Goal: Information Seeking & Learning: Learn about a topic

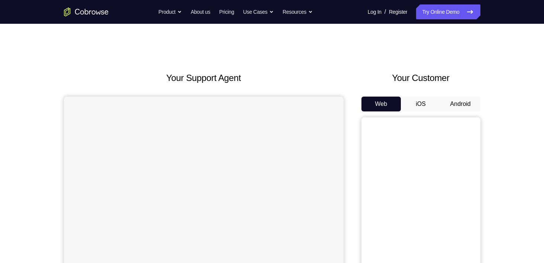
click at [455, 110] on button "Android" at bounding box center [460, 104] width 40 height 15
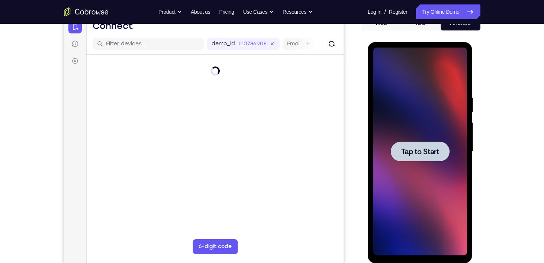
scroll to position [85, 0]
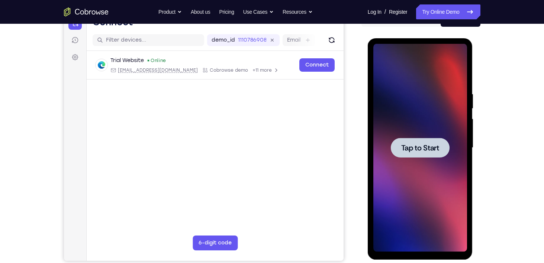
click at [420, 149] on span "Tap to Start" at bounding box center [420, 147] width 38 height 7
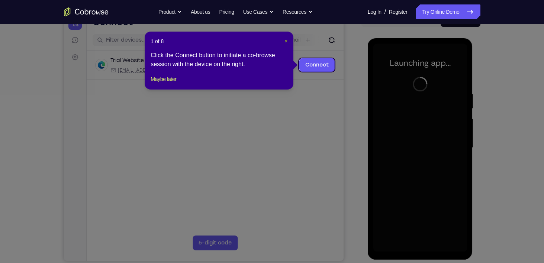
click at [286, 41] on span "×" at bounding box center [285, 41] width 3 height 6
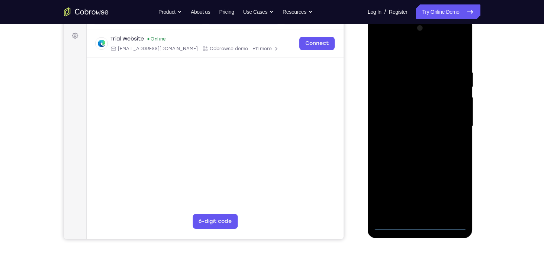
scroll to position [101, 0]
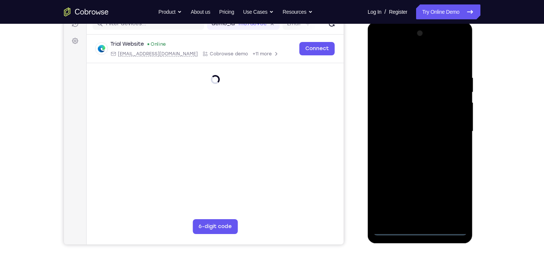
click at [419, 230] on div at bounding box center [420, 131] width 94 height 208
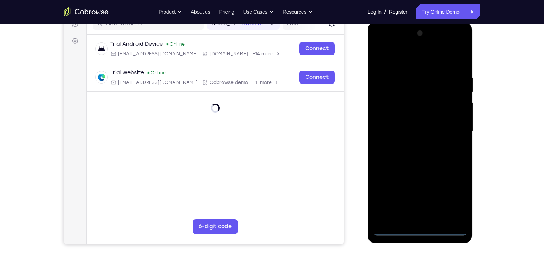
click at [454, 199] on div at bounding box center [420, 131] width 94 height 208
click at [417, 58] on div at bounding box center [420, 131] width 94 height 208
click at [415, 91] on div at bounding box center [420, 131] width 94 height 208
click at [428, 212] on div at bounding box center [420, 131] width 94 height 208
click at [407, 210] on div at bounding box center [420, 131] width 94 height 208
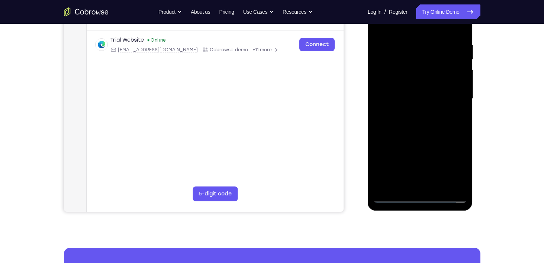
scroll to position [134, 0]
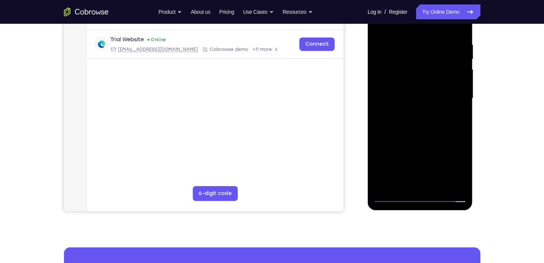
click at [395, 196] on div at bounding box center [420, 98] width 94 height 208
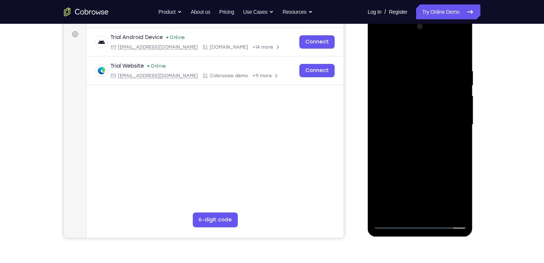
scroll to position [107, 0]
drag, startPoint x: 432, startPoint y: 180, endPoint x: 427, endPoint y: 151, distance: 29.4
click at [427, 151] on div at bounding box center [420, 125] width 94 height 208
click at [406, 164] on div at bounding box center [420, 125] width 94 height 208
click at [399, 178] on div at bounding box center [420, 125] width 94 height 208
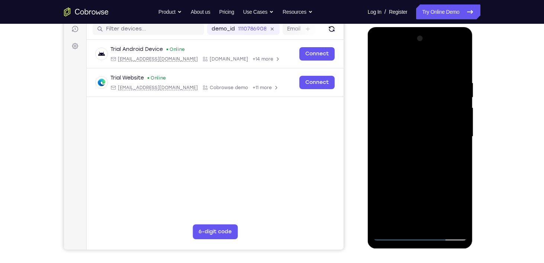
scroll to position [87, 0]
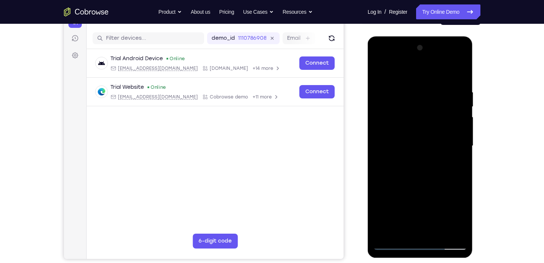
click at [415, 156] on div at bounding box center [420, 146] width 94 height 208
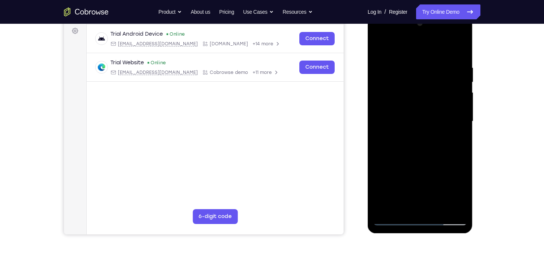
scroll to position [111, 0]
drag, startPoint x: 415, startPoint y: 132, endPoint x: 412, endPoint y: 193, distance: 61.7
click at [412, 193] on div at bounding box center [420, 121] width 94 height 208
click at [460, 142] on div at bounding box center [420, 121] width 94 height 208
click at [416, 146] on div at bounding box center [420, 121] width 94 height 208
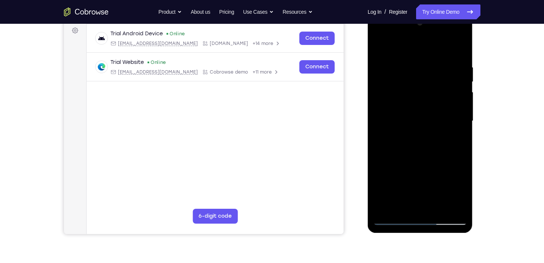
click at [418, 150] on div at bounding box center [420, 121] width 94 height 208
drag, startPoint x: 394, startPoint y: 187, endPoint x: 403, endPoint y: 197, distance: 13.1
click at [403, 197] on div at bounding box center [420, 121] width 94 height 208
click at [421, 140] on div at bounding box center [420, 121] width 94 height 208
click at [393, 219] on div at bounding box center [420, 121] width 94 height 208
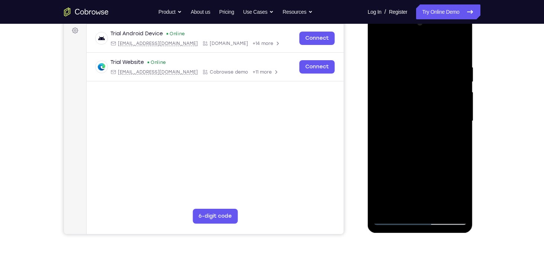
click at [453, 72] on div at bounding box center [420, 121] width 94 height 208
click at [393, 217] on div at bounding box center [420, 121] width 94 height 208
click at [421, 135] on div at bounding box center [420, 121] width 94 height 208
click at [458, 141] on div at bounding box center [420, 121] width 94 height 208
click at [396, 152] on div at bounding box center [420, 121] width 94 height 208
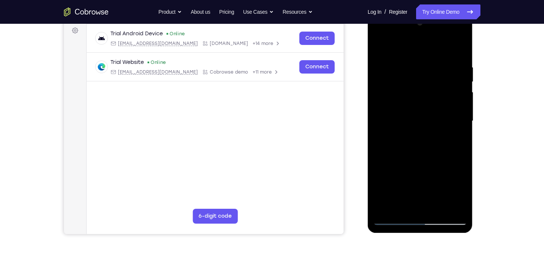
click at [396, 152] on div at bounding box center [420, 121] width 94 height 208
click at [388, 150] on div at bounding box center [420, 121] width 94 height 208
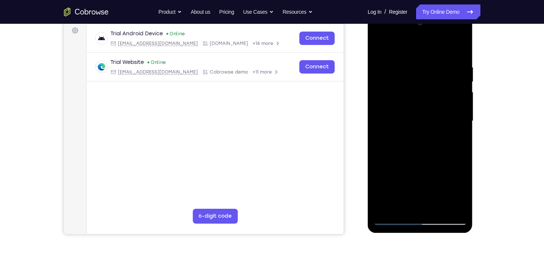
click at [389, 151] on div at bounding box center [420, 121] width 94 height 208
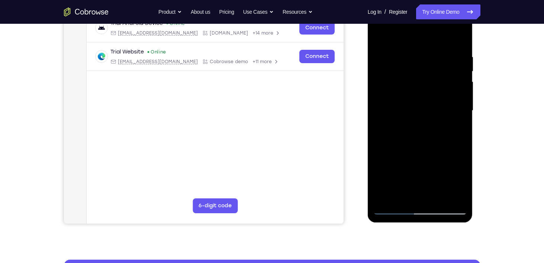
scroll to position [123, 0]
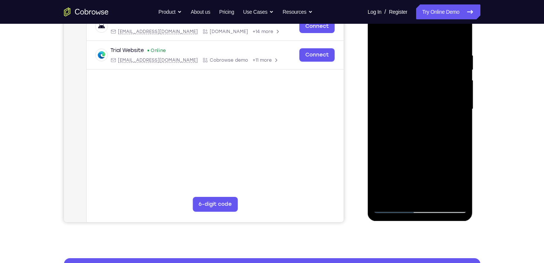
click at [428, 155] on div at bounding box center [420, 109] width 94 height 208
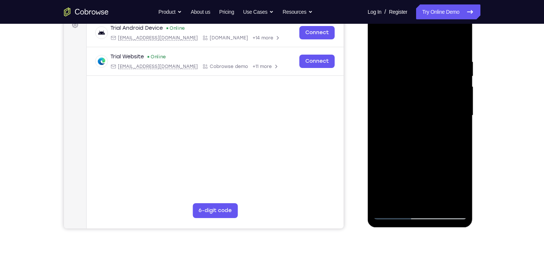
scroll to position [116, 0]
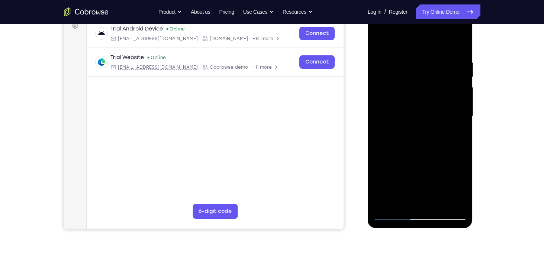
click at [431, 161] on div at bounding box center [420, 116] width 94 height 208
drag, startPoint x: 431, startPoint y: 161, endPoint x: 462, endPoint y: 168, distance: 31.9
click at [462, 168] on div at bounding box center [420, 116] width 94 height 208
click at [402, 150] on div at bounding box center [420, 116] width 94 height 208
click at [390, 151] on div at bounding box center [420, 116] width 94 height 208
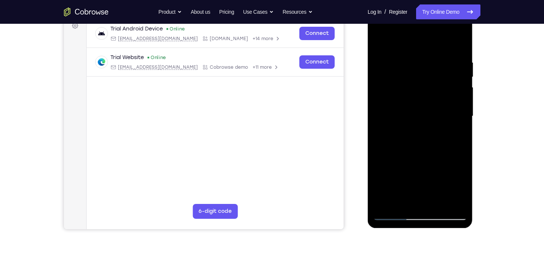
click at [383, 147] on div at bounding box center [420, 116] width 94 height 208
click at [431, 162] on div at bounding box center [420, 116] width 94 height 208
click at [425, 147] on div at bounding box center [420, 116] width 94 height 208
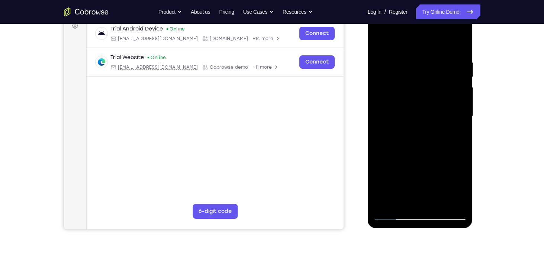
click at [437, 151] on div at bounding box center [420, 116] width 94 height 208
click at [444, 144] on div at bounding box center [420, 116] width 94 height 208
click at [445, 150] on div at bounding box center [420, 116] width 94 height 208
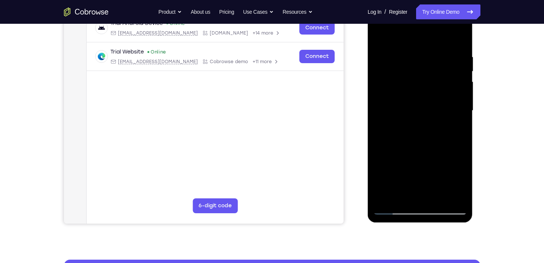
scroll to position [120, 0]
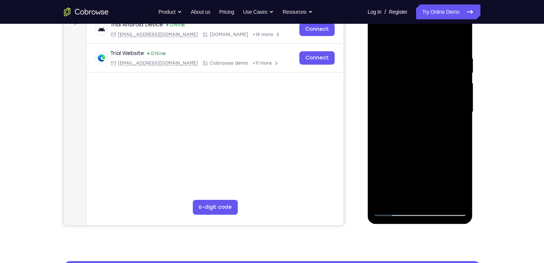
click at [443, 137] on div at bounding box center [420, 112] width 94 height 208
click at [443, 142] on div at bounding box center [420, 112] width 94 height 208
click at [431, 156] on div at bounding box center [420, 112] width 94 height 208
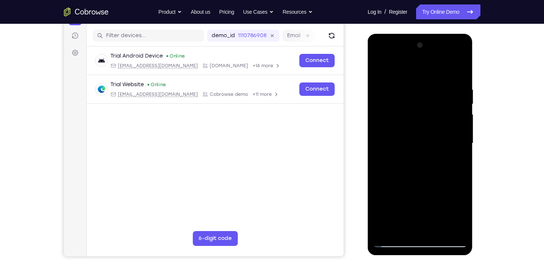
scroll to position [90, 0]
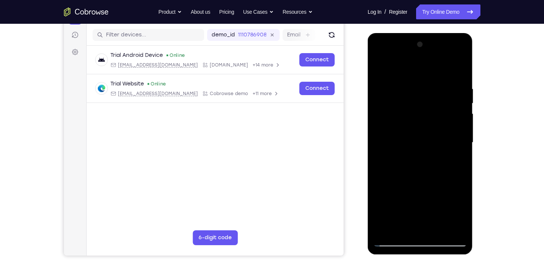
drag, startPoint x: 376, startPoint y: 100, endPoint x: 725, endPoint y: 159, distance: 354.0
click at [367, 126] on html "Online web based iOS Simulators and Android Emulators. Run iPhone, iPad, Mobile…" at bounding box center [420, 144] width 106 height 223
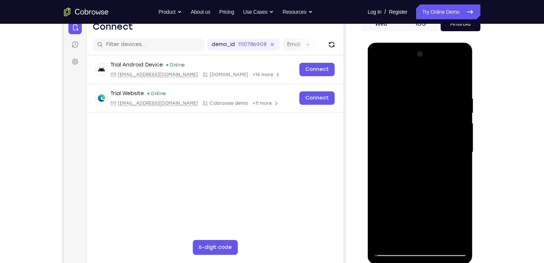
scroll to position [80, 0]
click at [407, 135] on div at bounding box center [420, 152] width 94 height 208
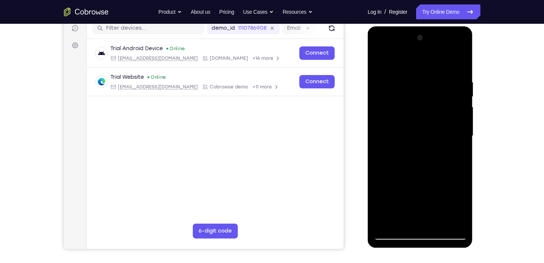
scroll to position [97, 0]
click at [421, 141] on div at bounding box center [420, 136] width 94 height 208
